Goal: Transaction & Acquisition: Purchase product/service

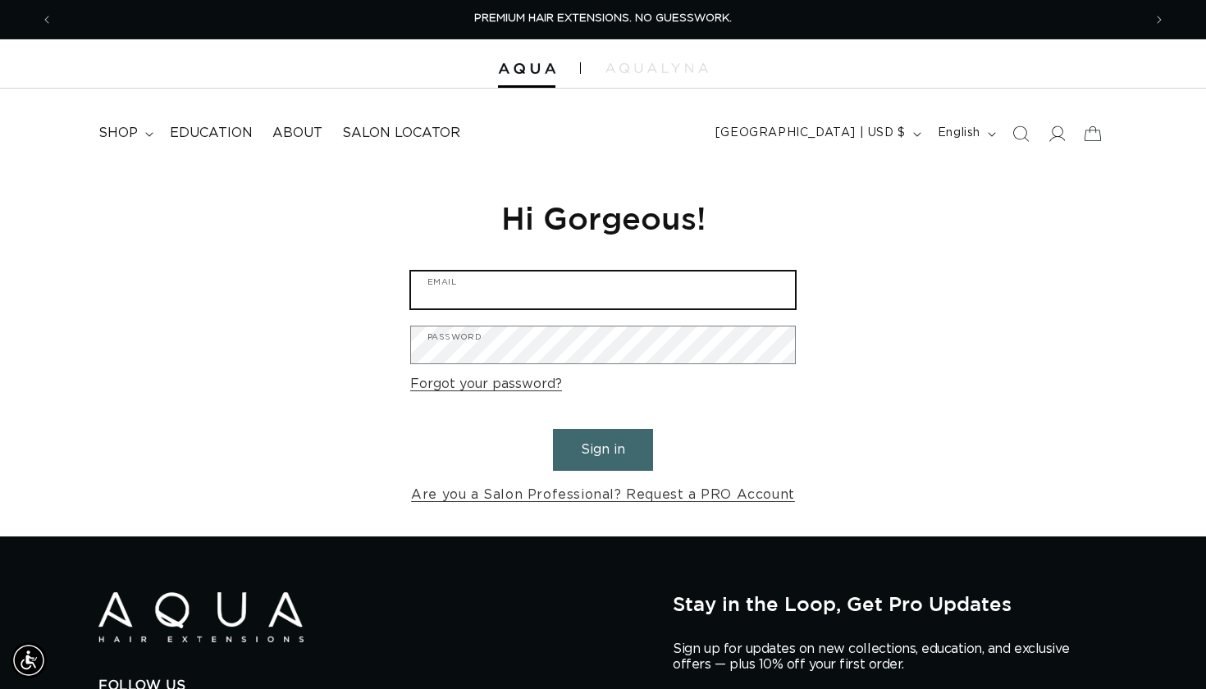
type input "themeganalbert@gmail.com"
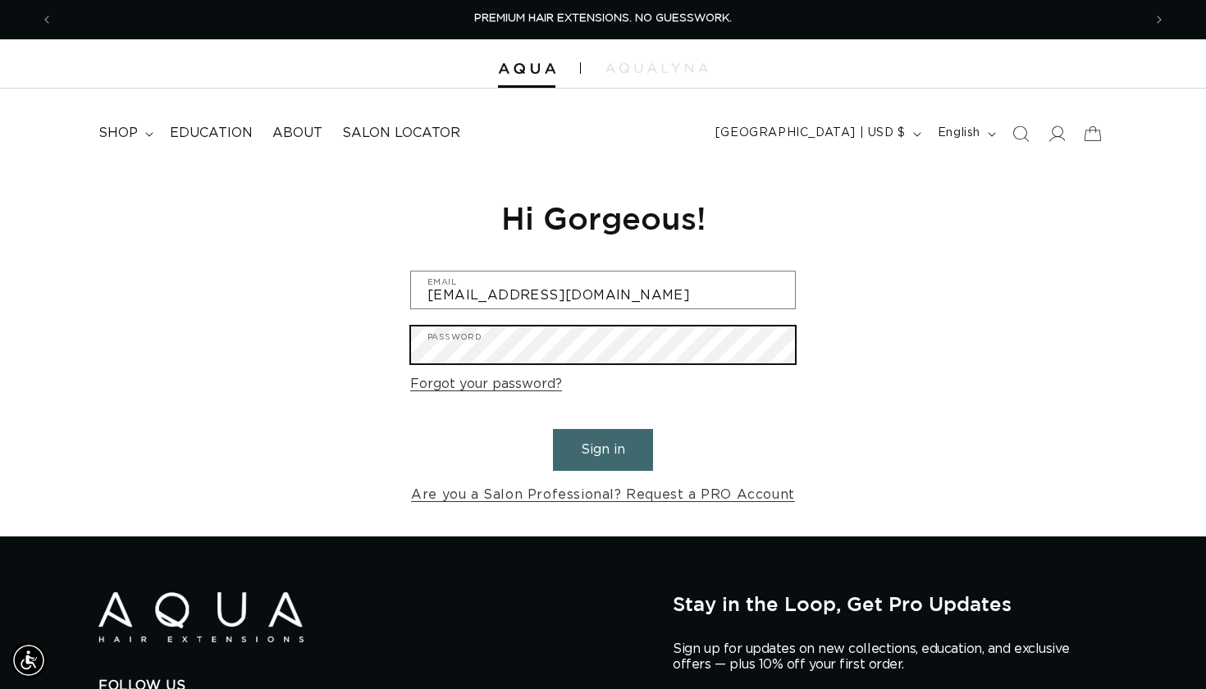
click at [603, 447] on button "Sign in" at bounding box center [603, 450] width 100 height 42
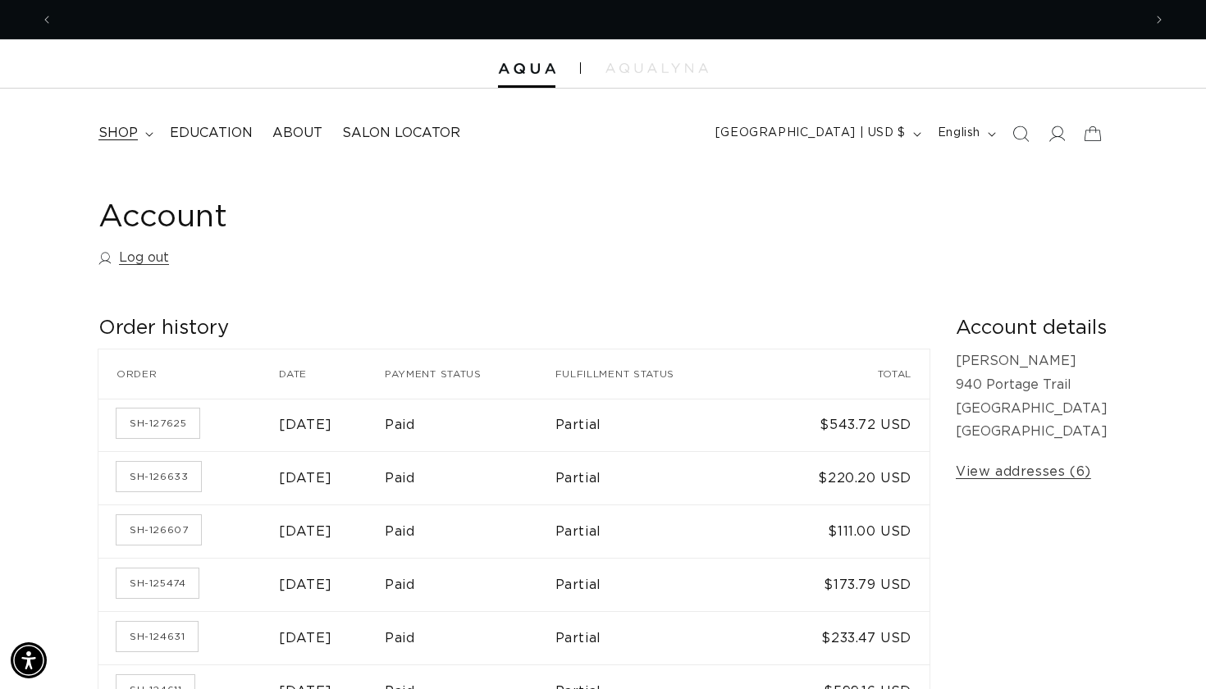
scroll to position [0, 1090]
click at [118, 137] on span "shop" at bounding box center [117, 133] width 39 height 17
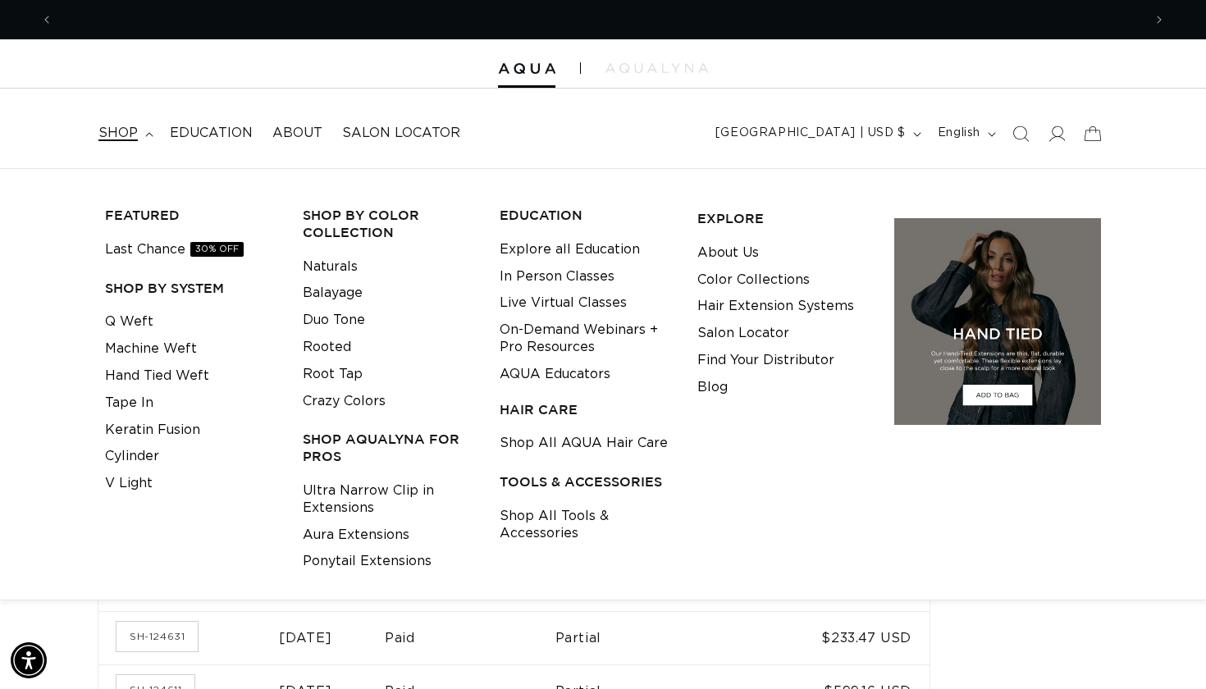
scroll to position [0, 2179]
click at [179, 430] on link "Keratin Fusion" at bounding box center [152, 430] width 95 height 27
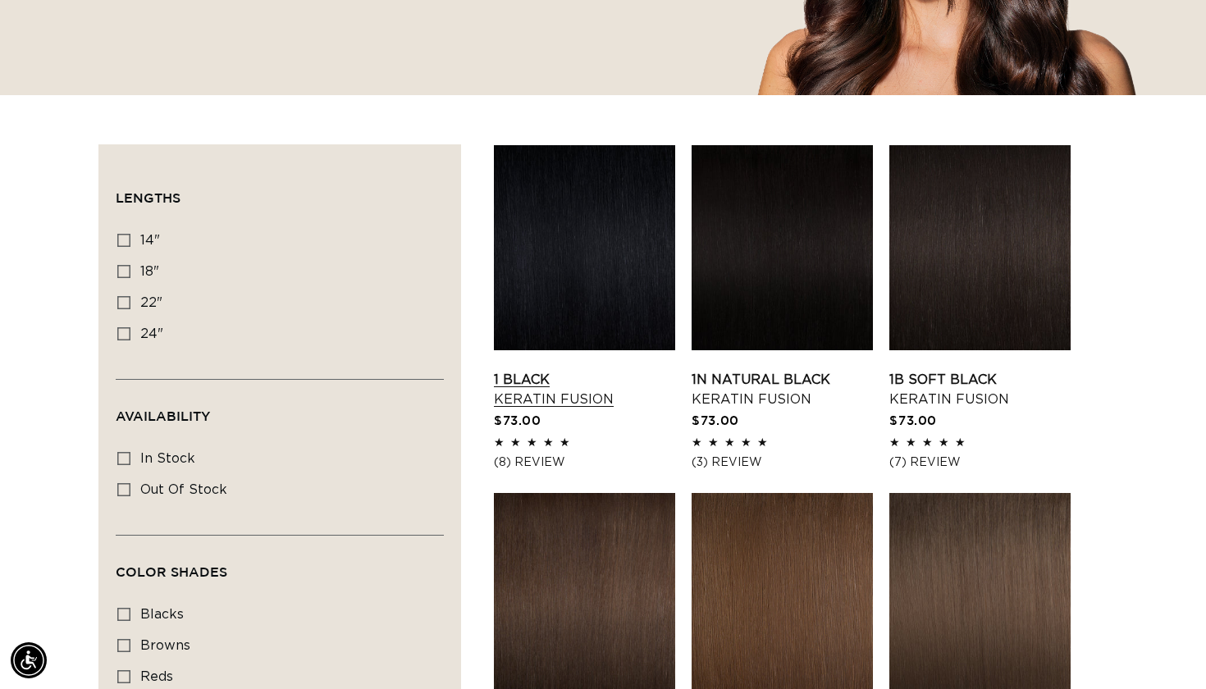
click at [537, 409] on link "1 Black Keratin Fusion" at bounding box center [584, 389] width 181 height 39
click at [624, 370] on link "1 Black Keratin Fusion" at bounding box center [584, 389] width 181 height 39
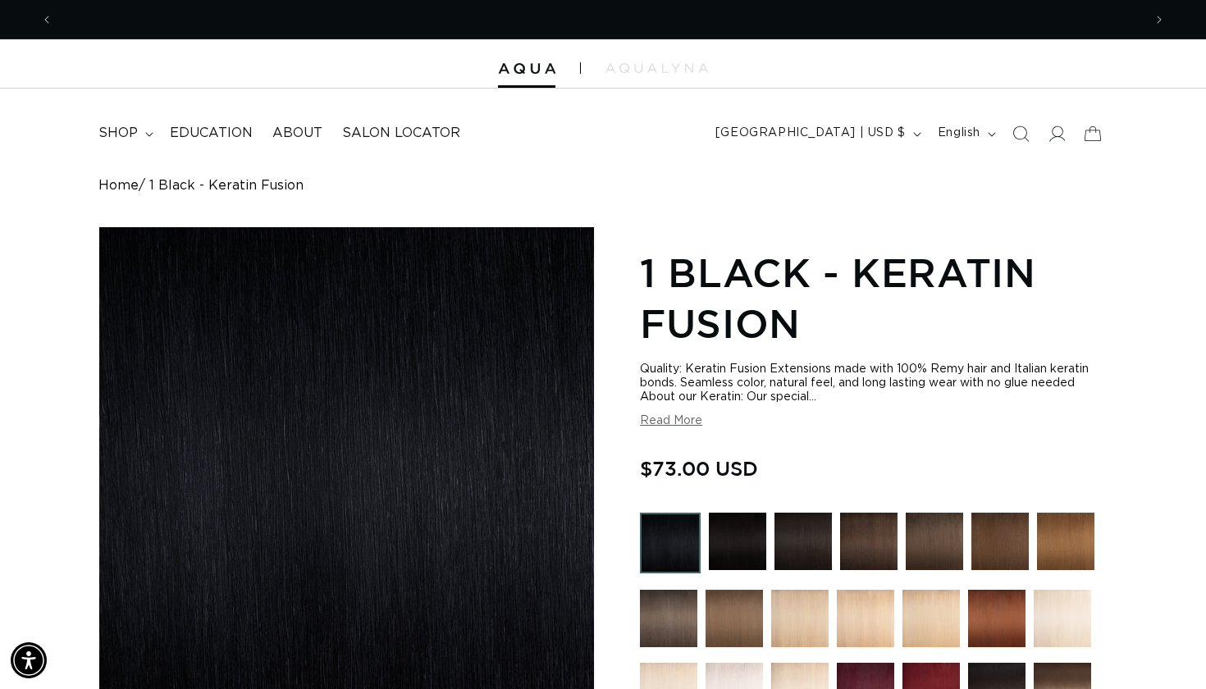
scroll to position [0, 2179]
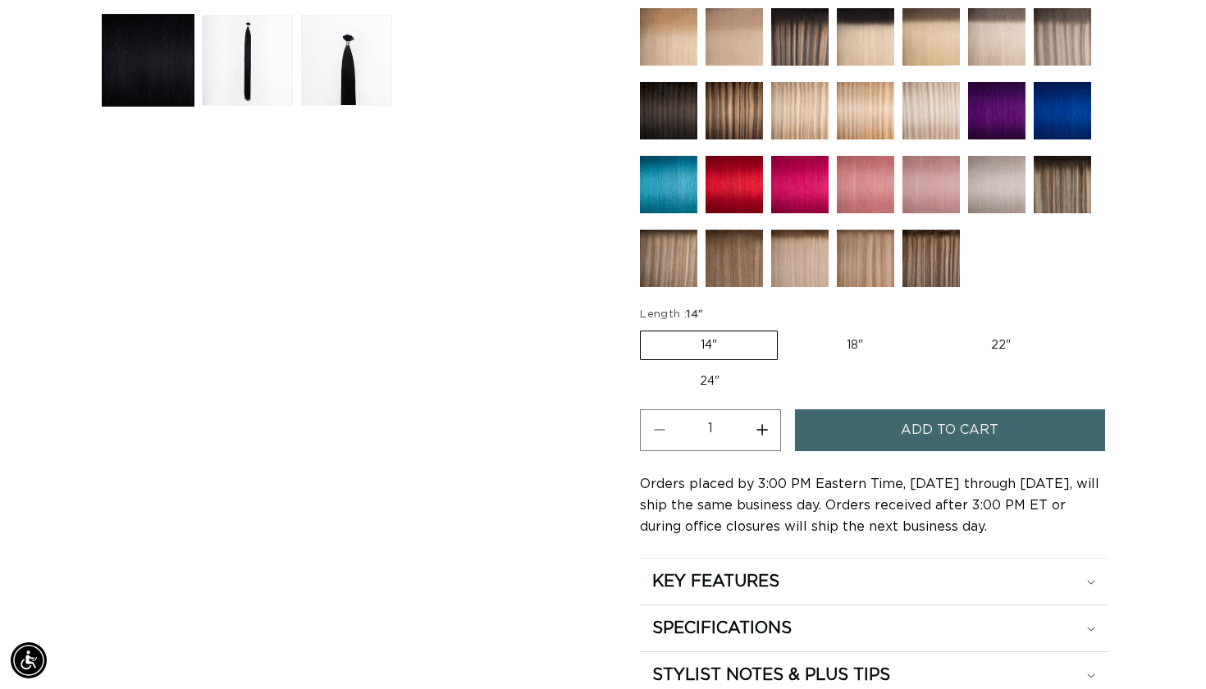
scroll to position [729, 0]
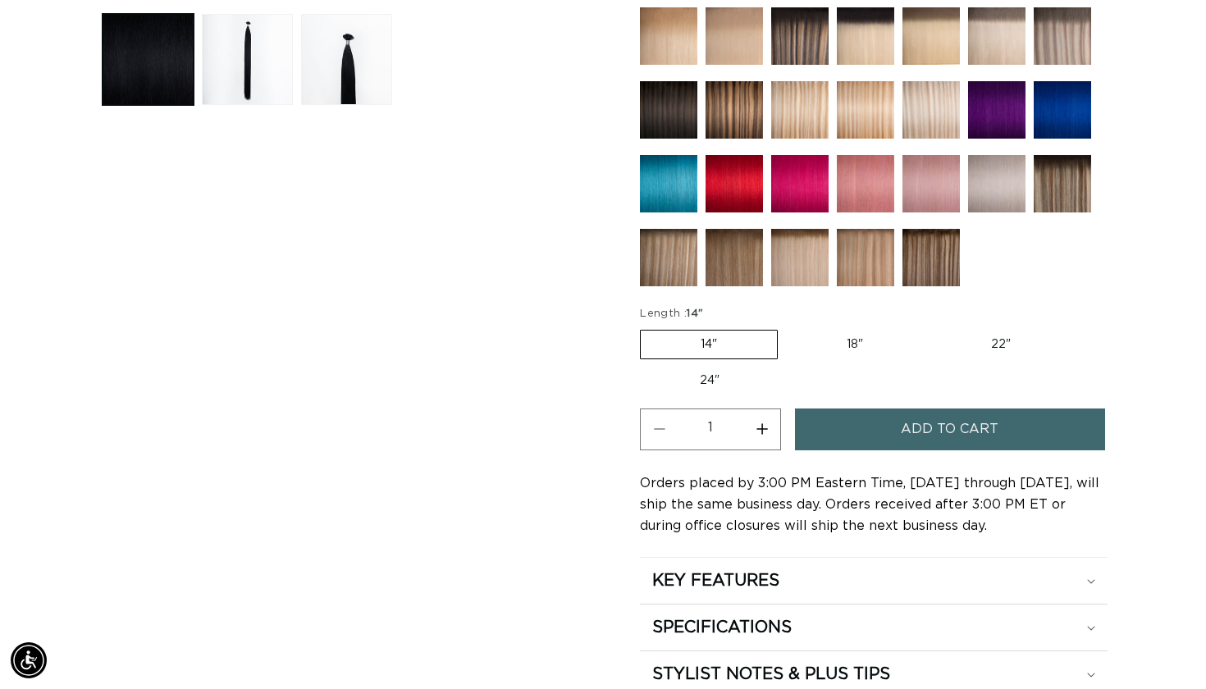
click at [710, 378] on label "24" Variant sold out or unavailable" at bounding box center [709, 381] width 139 height 28
click at [1079, 327] on input "24" Variant sold out or unavailable" at bounding box center [1079, 327] width 1 height 1
radio input "true"
click at [756, 427] on button "Increase quantity for 1 Black - Keratin Fusion" at bounding box center [761, 430] width 37 height 42
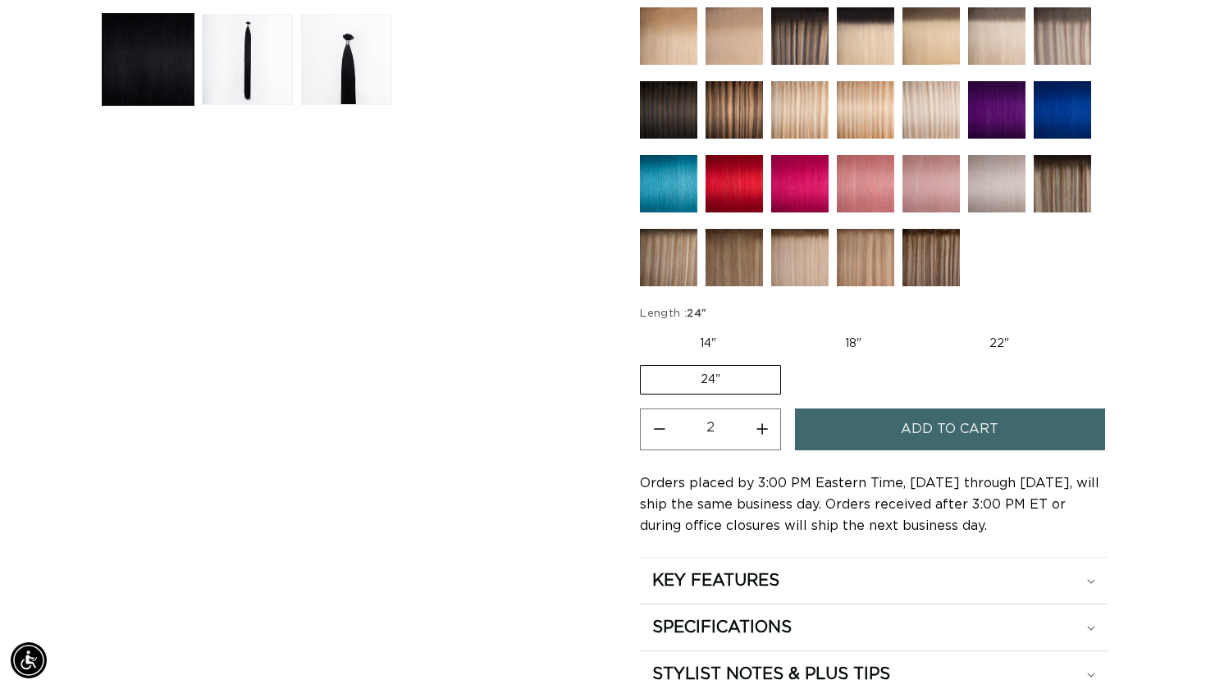
click at [756, 427] on button "Increase quantity for 1 Black - Keratin Fusion" at bounding box center [761, 430] width 37 height 42
type input "3"
click at [876, 417] on button "Add to cart" at bounding box center [950, 430] width 310 height 42
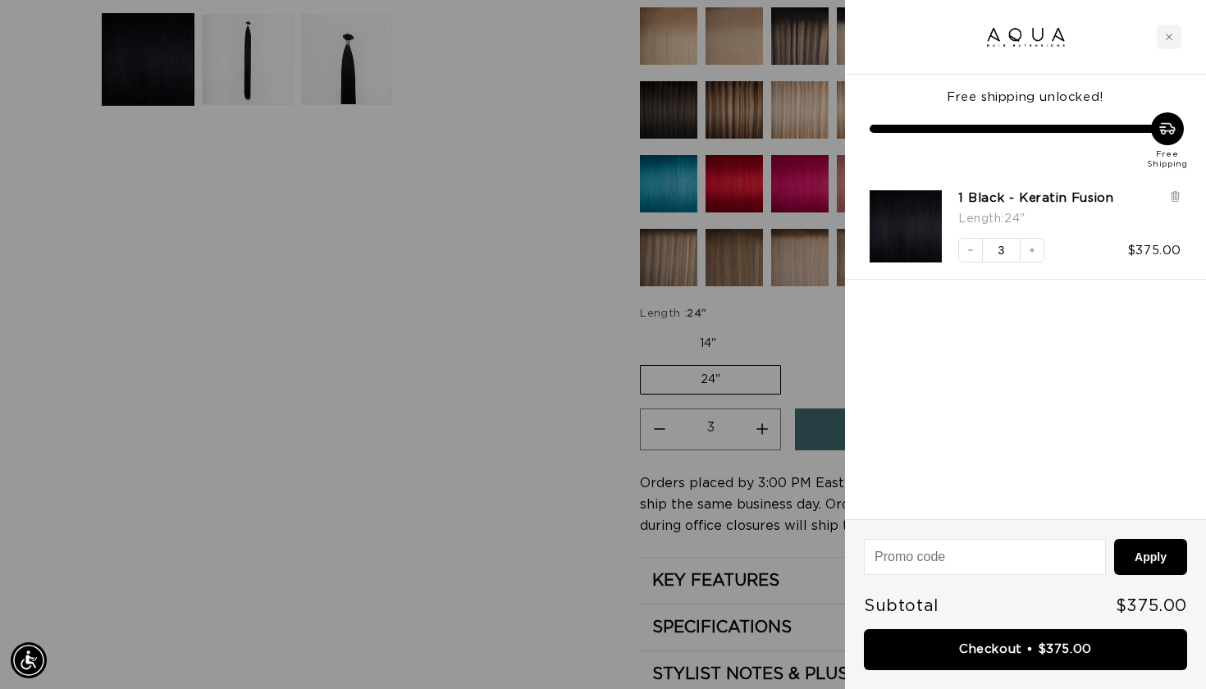
scroll to position [0, 2179]
click at [494, 319] on div at bounding box center [603, 344] width 1206 height 689
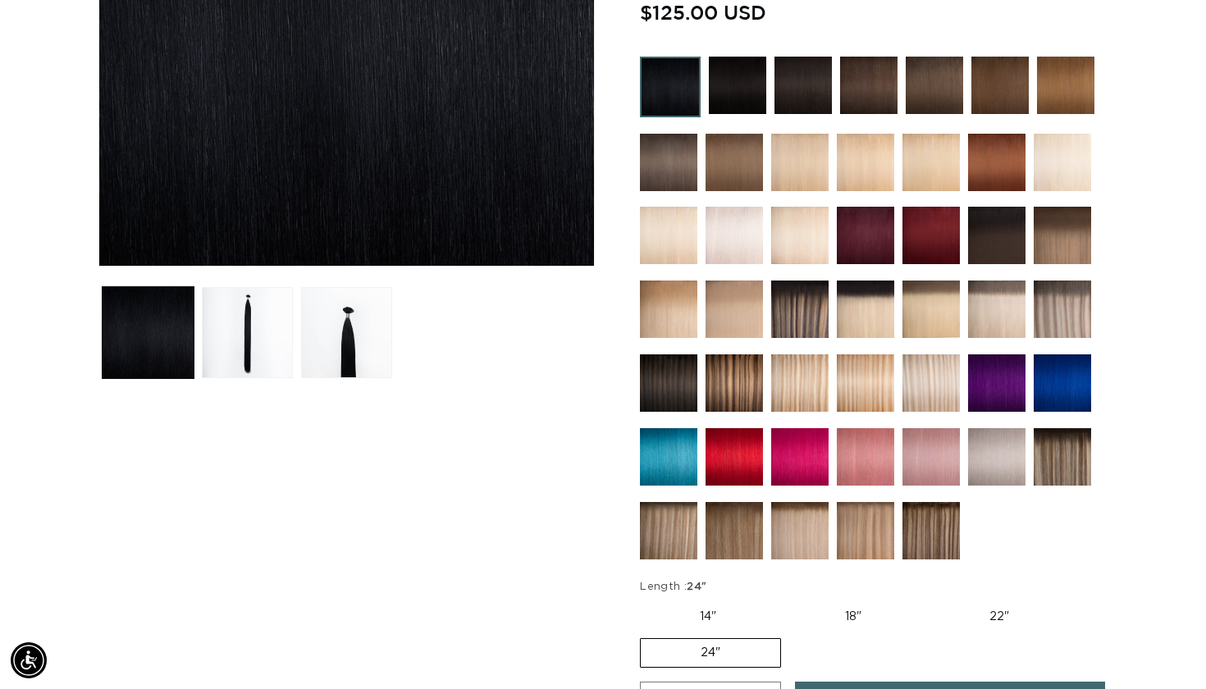
scroll to position [0, 0]
click at [677, 371] on img at bounding box center [668, 382] width 57 height 57
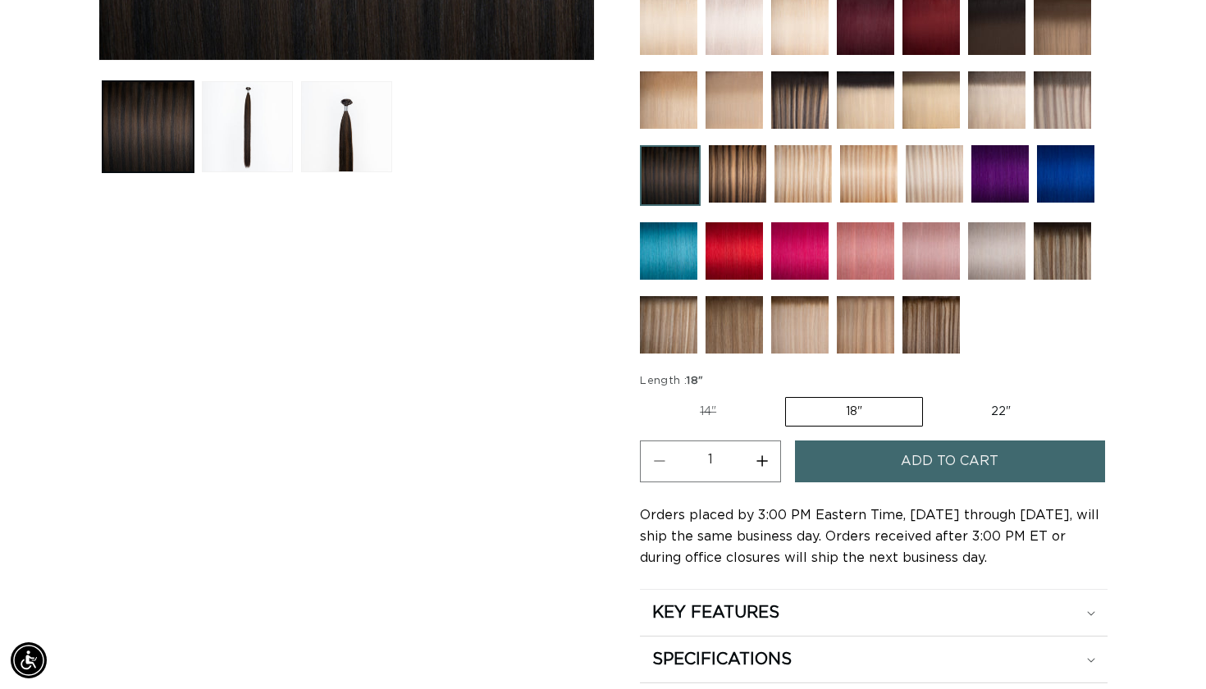
scroll to position [0, 2179]
click at [816, 103] on img at bounding box center [799, 99] width 57 height 57
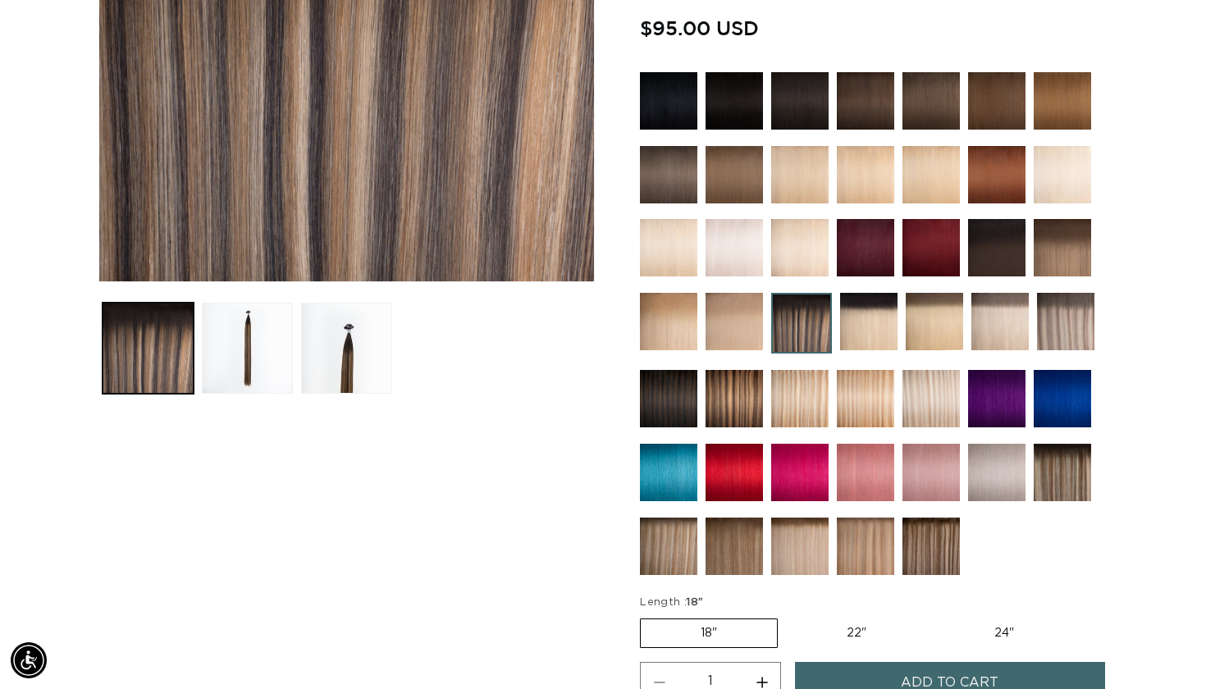
click at [1004, 239] on img at bounding box center [996, 247] width 57 height 57
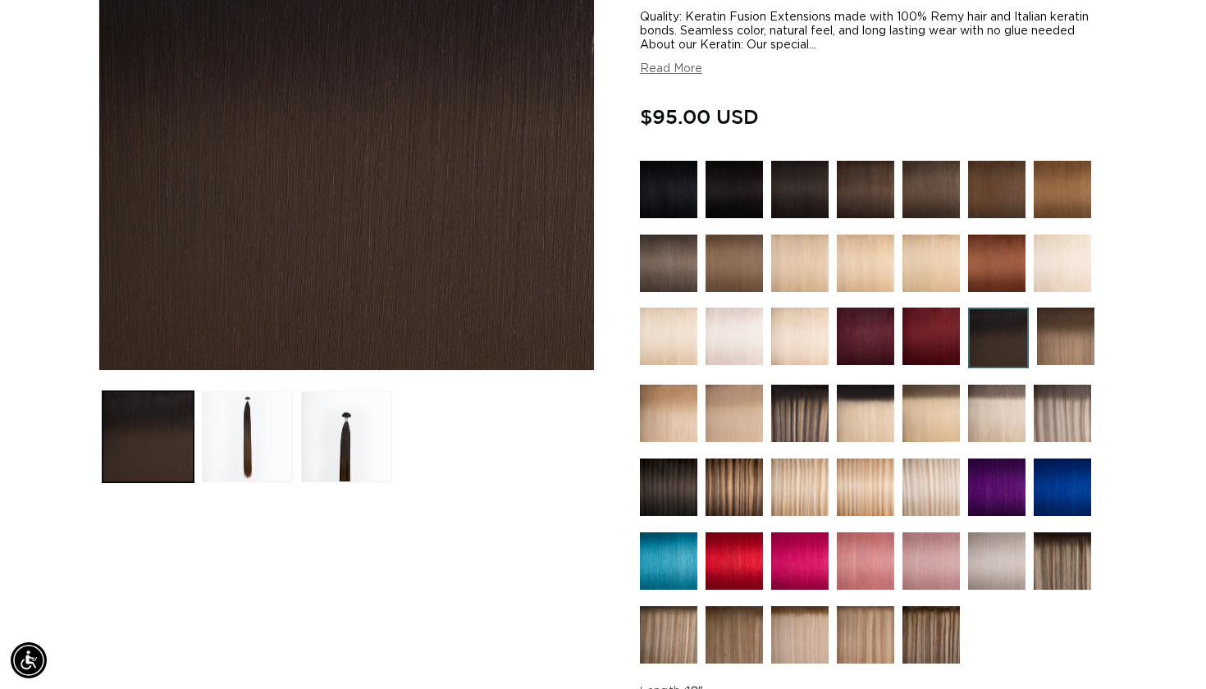
scroll to position [0, 1090]
click at [870, 193] on img at bounding box center [865, 189] width 57 height 57
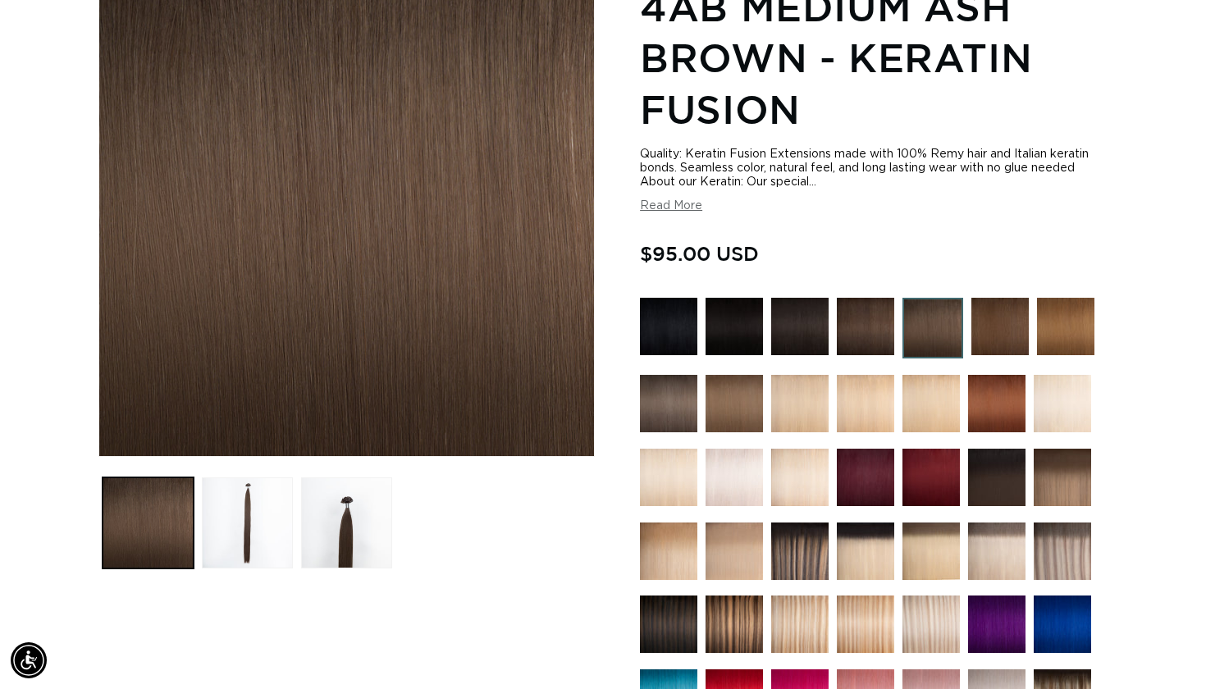
click at [952, 329] on img at bounding box center [933, 328] width 61 height 61
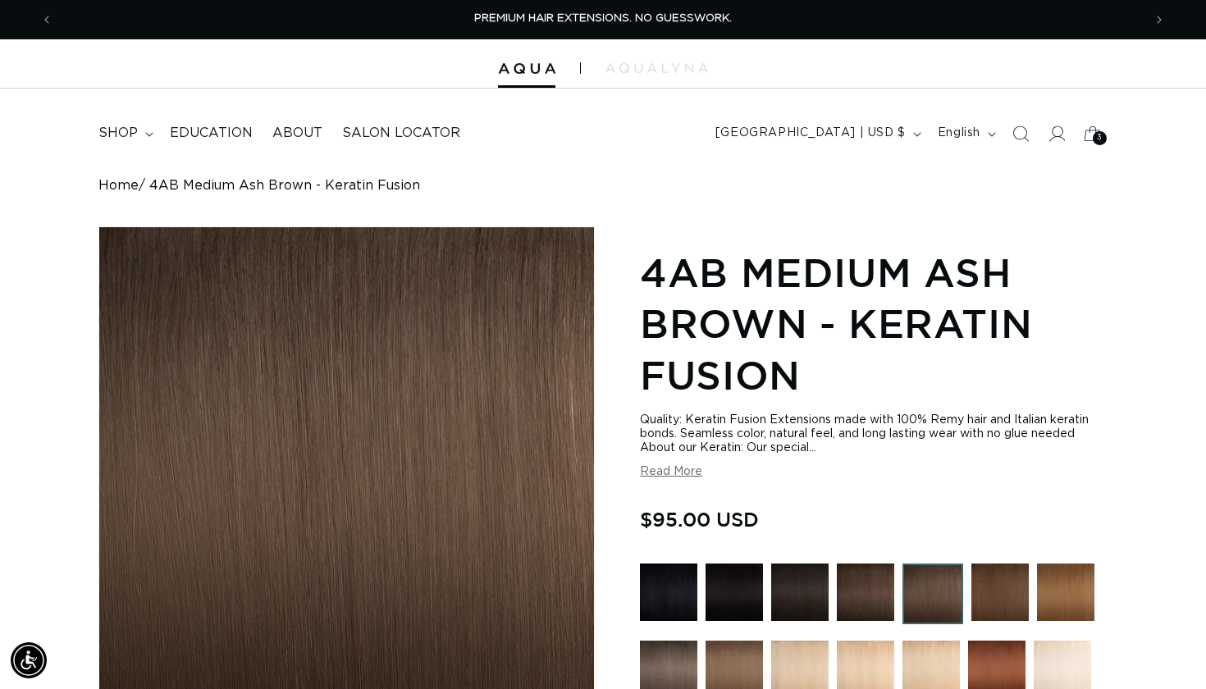
click at [993, 609] on img at bounding box center [1000, 592] width 57 height 57
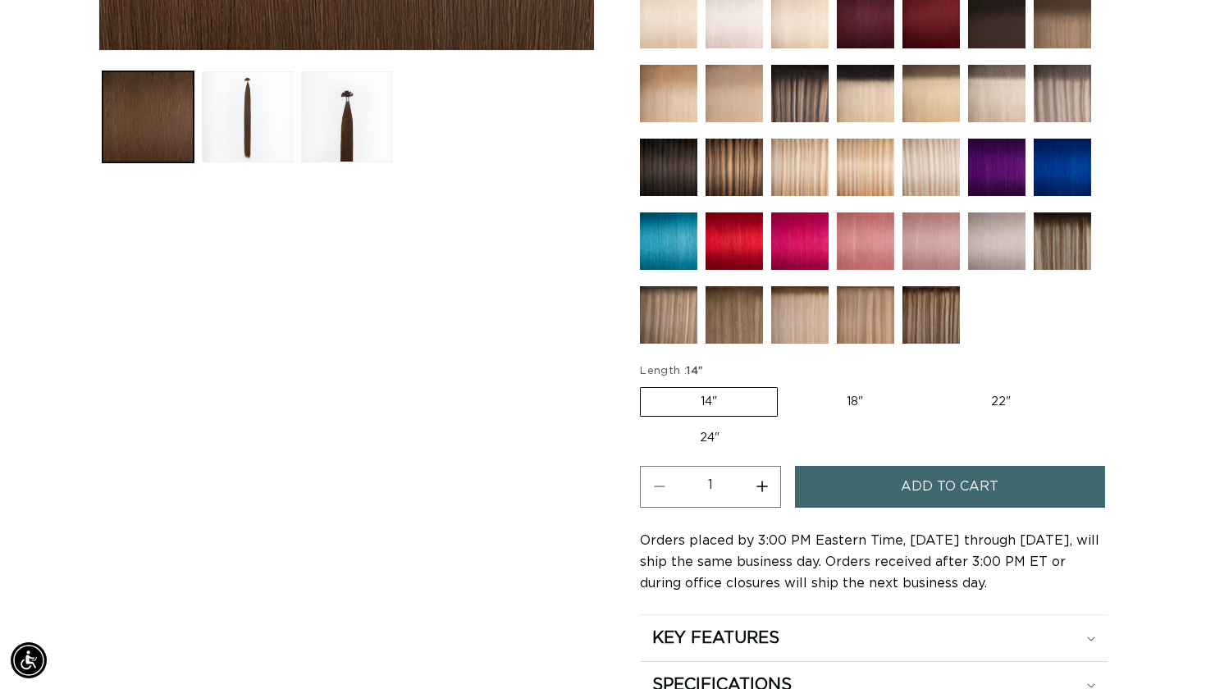
scroll to position [0, 1090]
click at [692, 436] on label "24" Variant sold out or unavailable" at bounding box center [709, 438] width 139 height 28
click at [1079, 385] on input "24" Variant sold out or unavailable" at bounding box center [1079, 384] width 1 height 1
radio input "true"
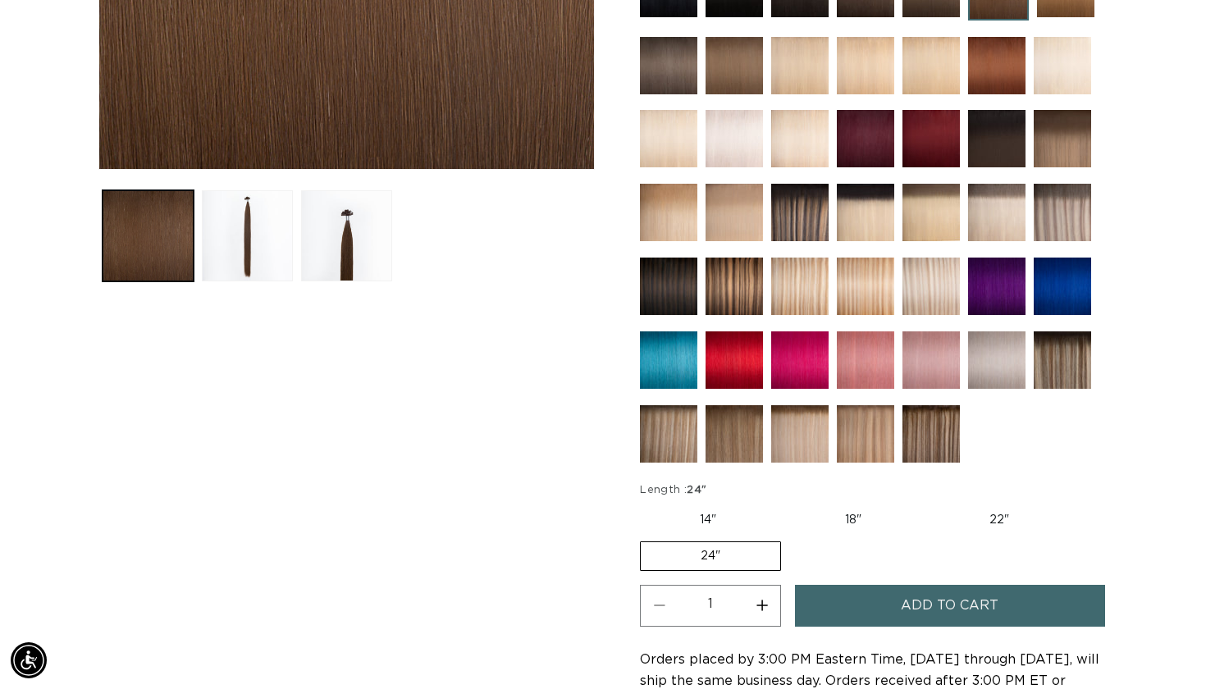
scroll to position [556, 0]
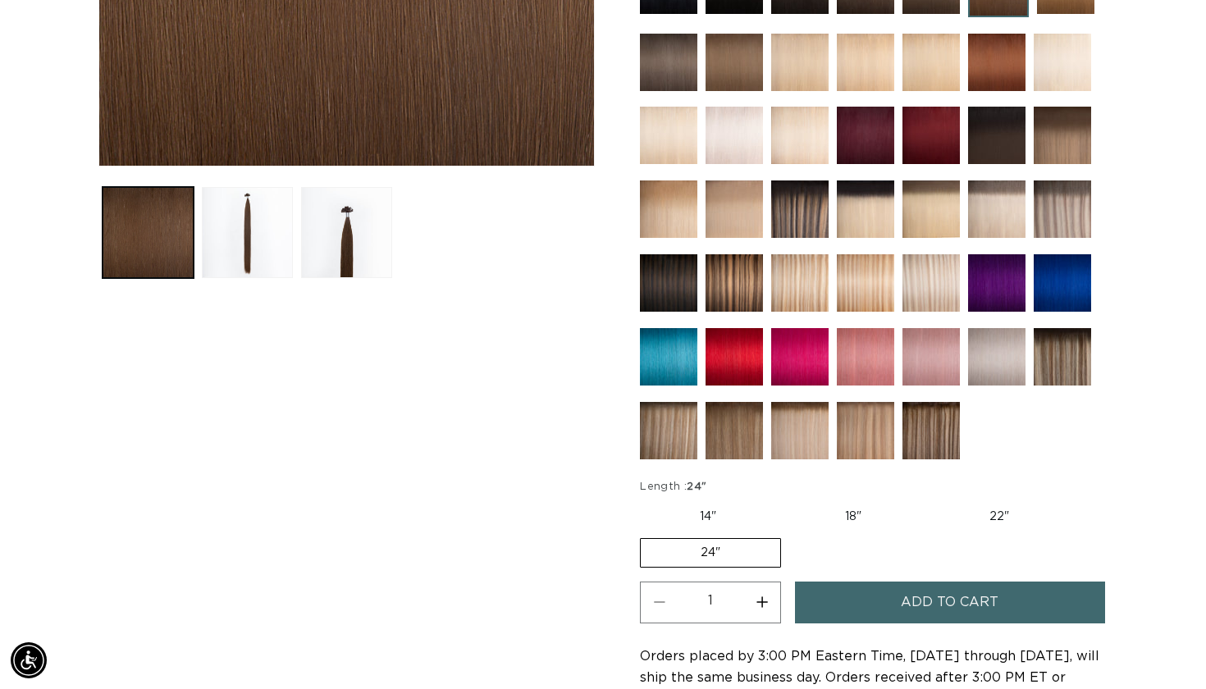
click at [763, 602] on button "Increase quantity for 4 Medium Brown - Keratin Fusion" at bounding box center [761, 603] width 37 height 42
type input "2"
click at [886, 616] on button "Add to cart" at bounding box center [950, 603] width 310 height 42
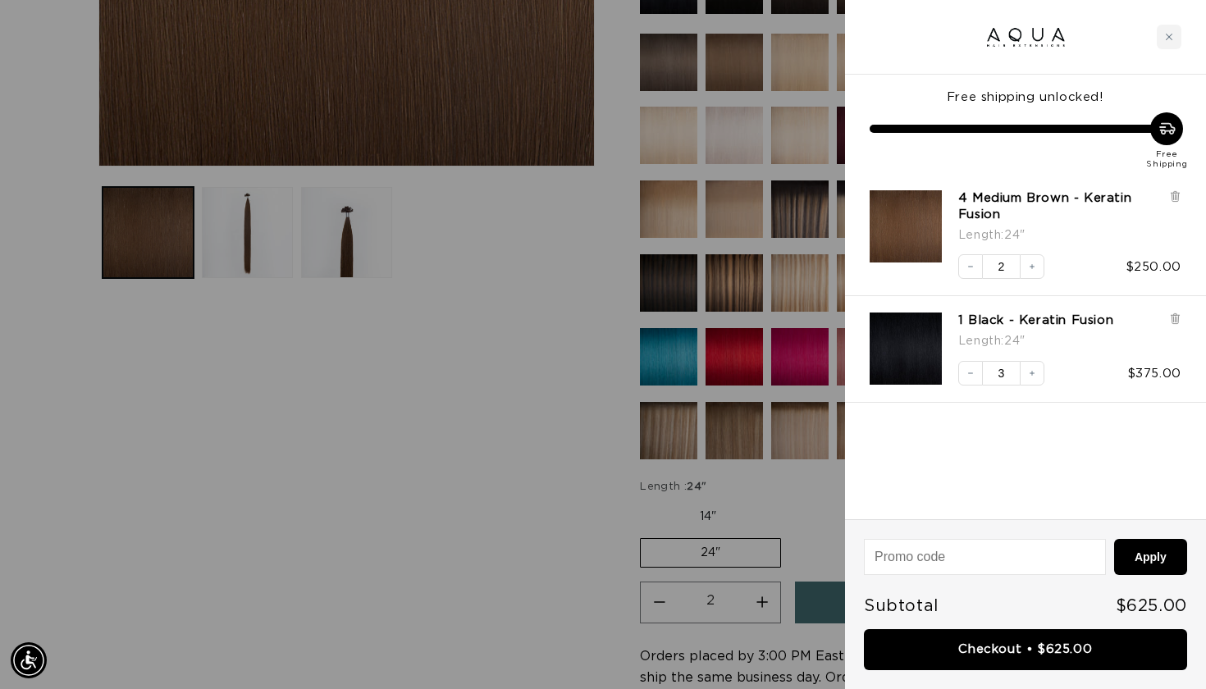
scroll to position [0, 1090]
click at [568, 512] on div at bounding box center [603, 344] width 1206 height 689
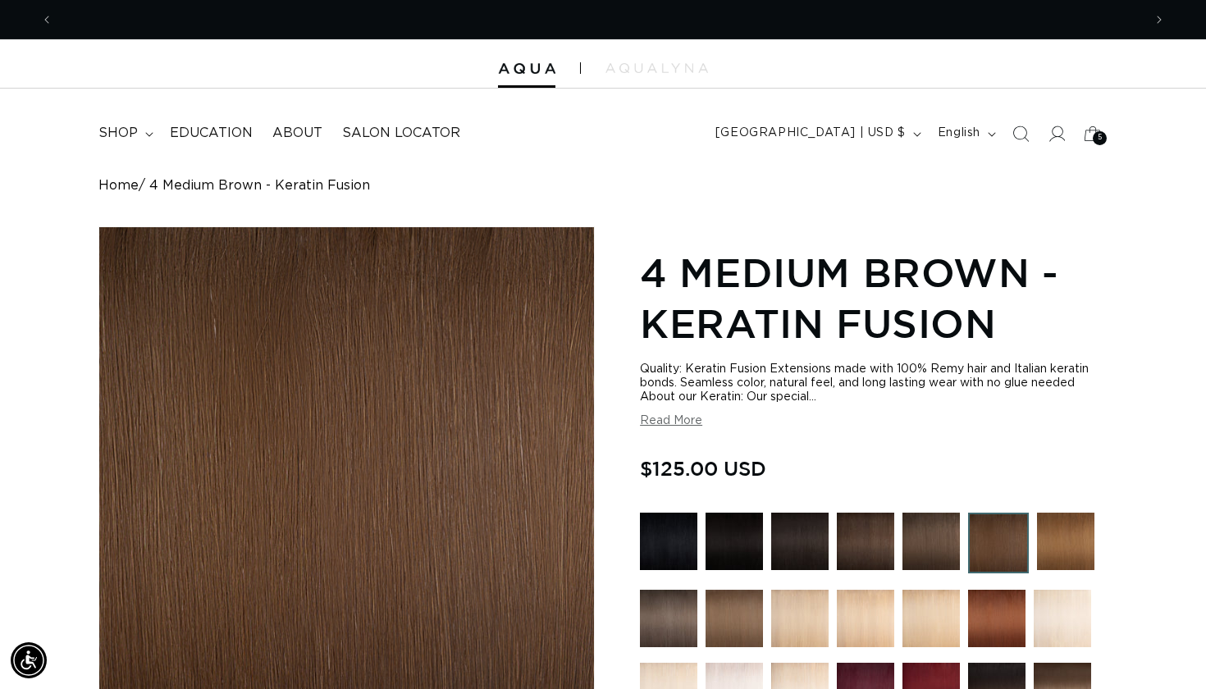
scroll to position [0, 2179]
